Goal: Task Accomplishment & Management: Complete application form

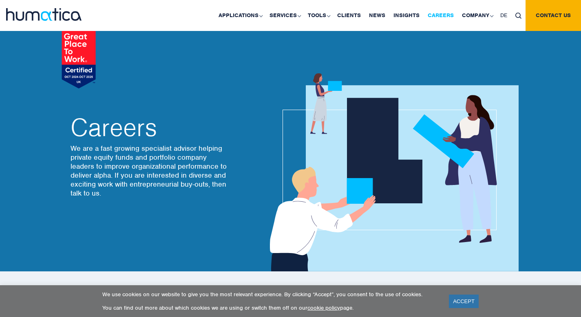
click at [447, 13] on link "Careers" at bounding box center [441, 15] width 34 height 31
click at [465, 300] on link "ACCEPT" at bounding box center [464, 301] width 30 height 13
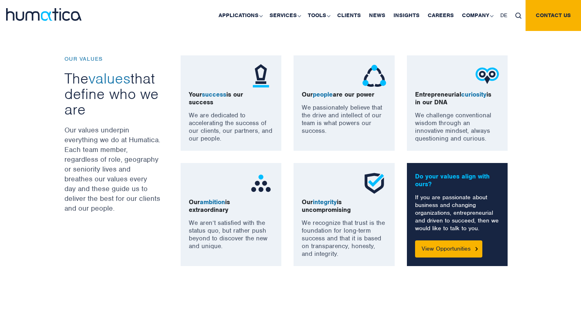
scroll to position [616, 0]
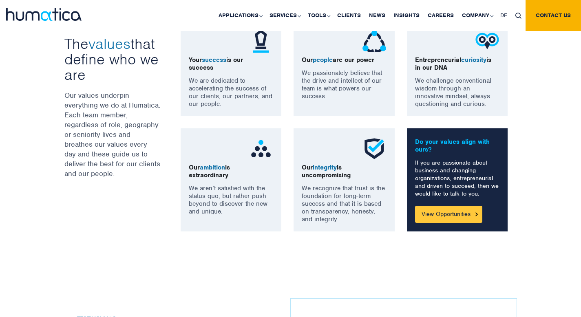
click at [470, 217] on link "View Opportunities" at bounding box center [448, 214] width 67 height 17
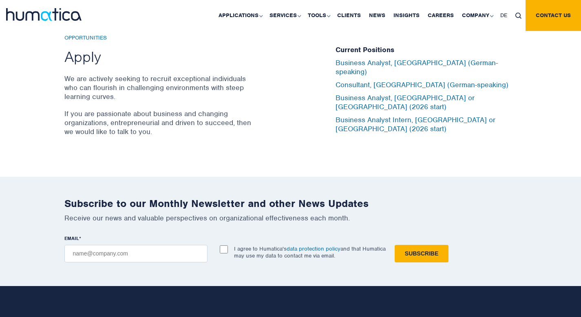
scroll to position [2721, 0]
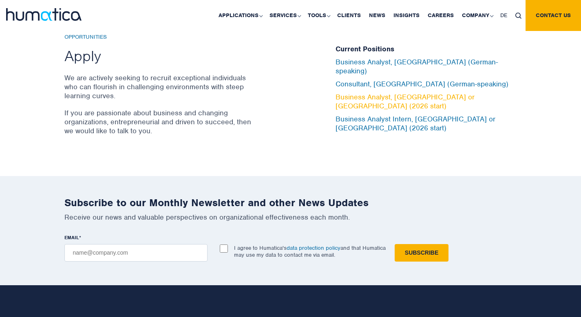
click at [435, 97] on link "Business Analyst, [GEOGRAPHIC_DATA] or [GEOGRAPHIC_DATA] (2026 start)" at bounding box center [405, 102] width 139 height 18
